Goal: Task Accomplishment & Management: Use online tool/utility

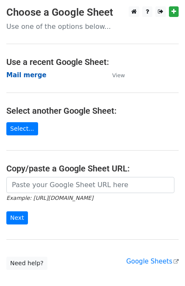
click at [29, 75] on strong "Mail merge" at bounding box center [26, 75] width 40 height 8
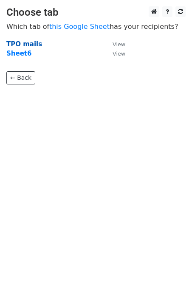
click at [28, 43] on strong "TPO mails" at bounding box center [24, 44] width 36 height 8
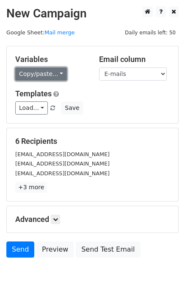
click at [49, 73] on link "Copy/paste..." at bounding box center [41, 73] width 52 height 13
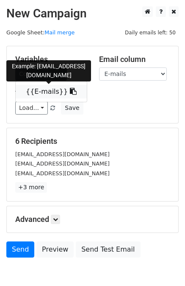
click at [46, 95] on link "{{E-mails}}" at bounding box center [51, 92] width 71 height 14
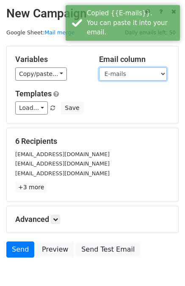
click at [122, 67] on select "E-mails" at bounding box center [133, 73] width 68 height 13
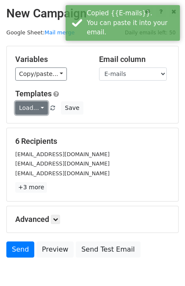
click at [35, 108] on link "Load..." at bounding box center [31, 107] width 33 height 13
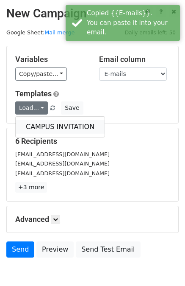
click at [35, 124] on link "CAMPUS INVITATION" at bounding box center [60, 127] width 89 height 14
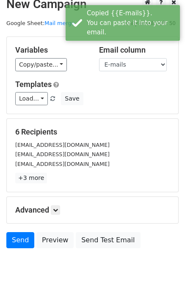
scroll to position [42, 0]
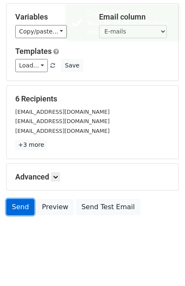
click at [14, 202] on link "Send" at bounding box center [20, 207] width 28 height 16
